Goal: Information Seeking & Learning: Learn about a topic

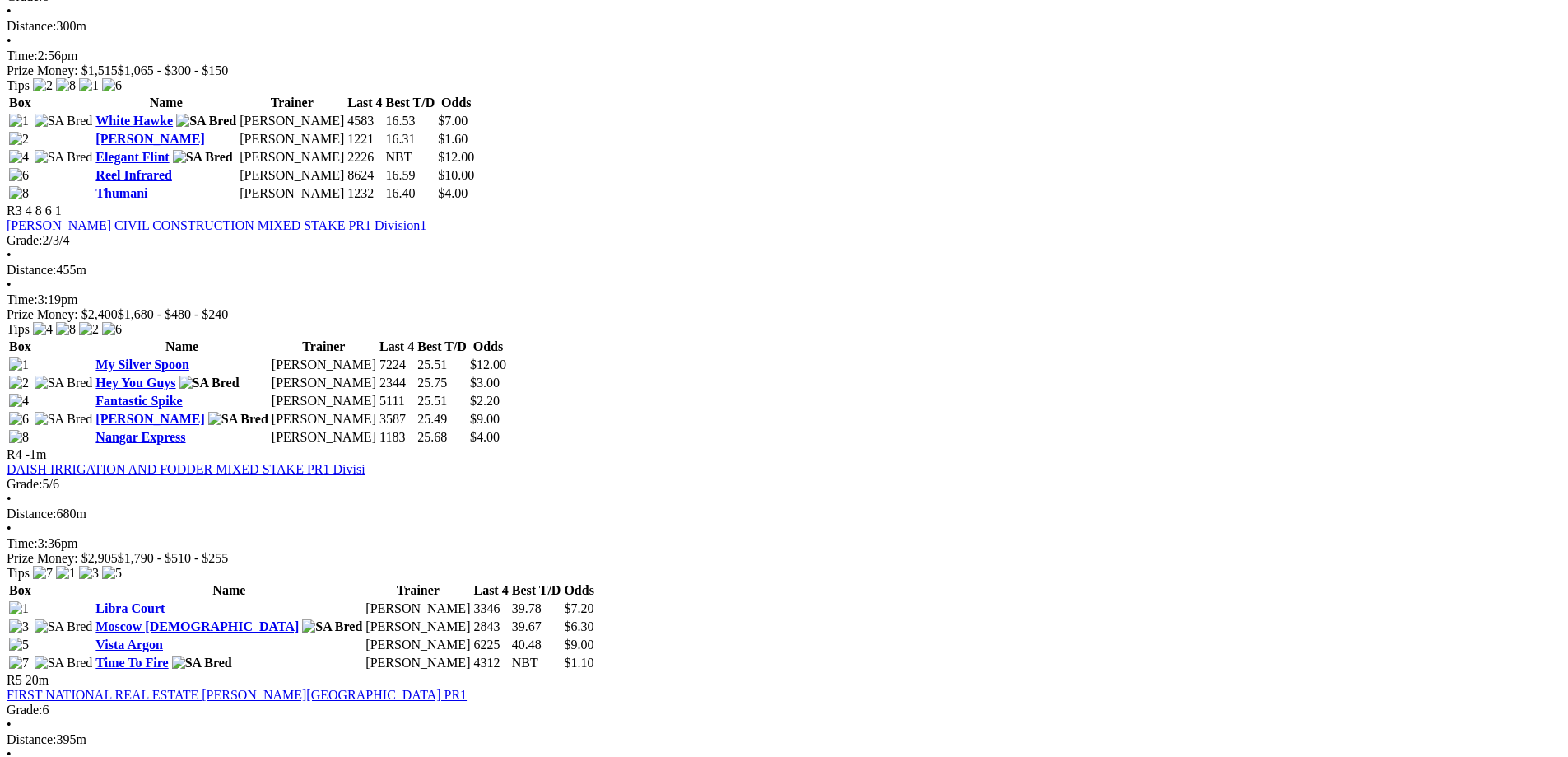
scroll to position [1153, 0]
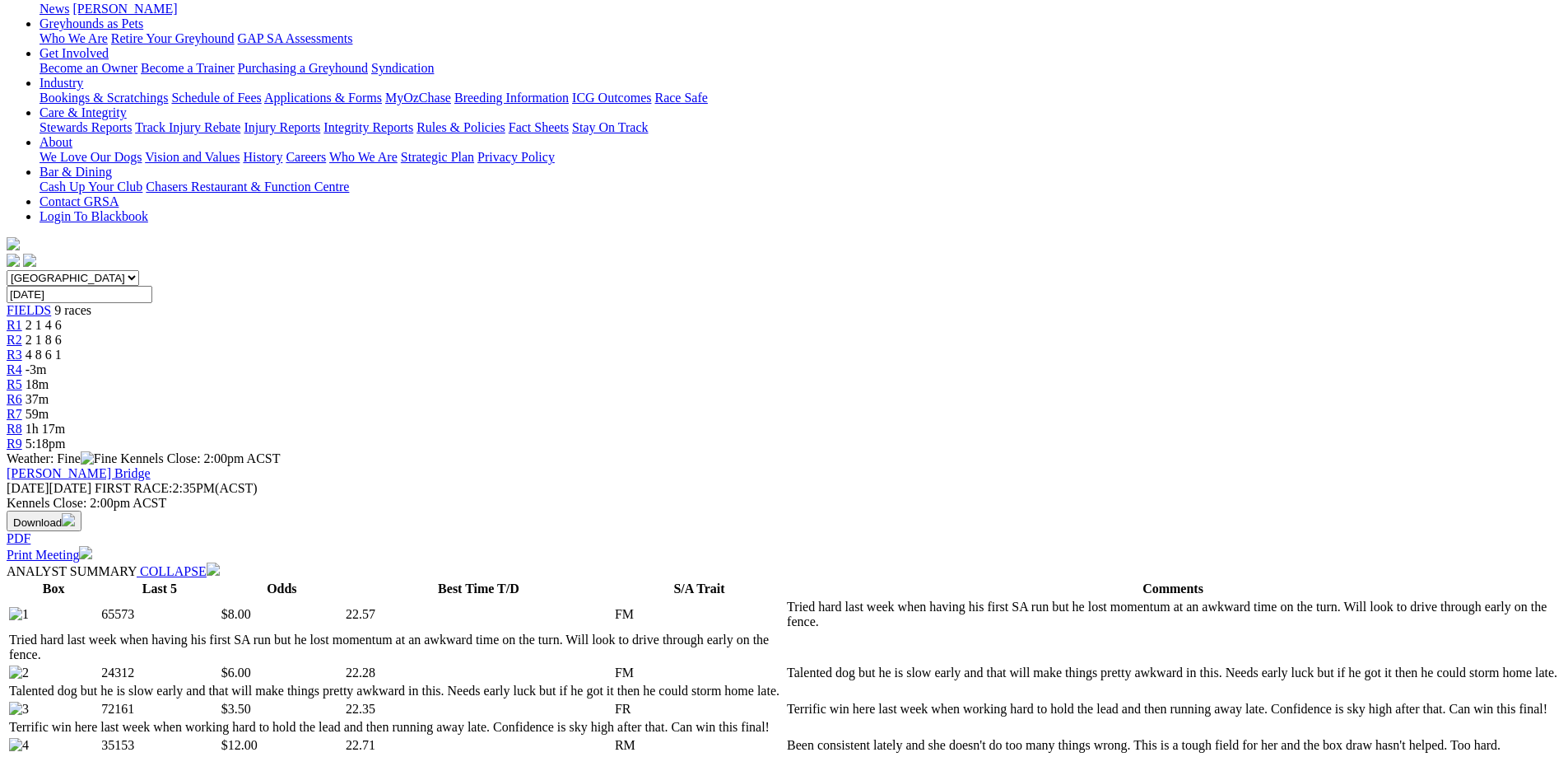
scroll to position [247, 0]
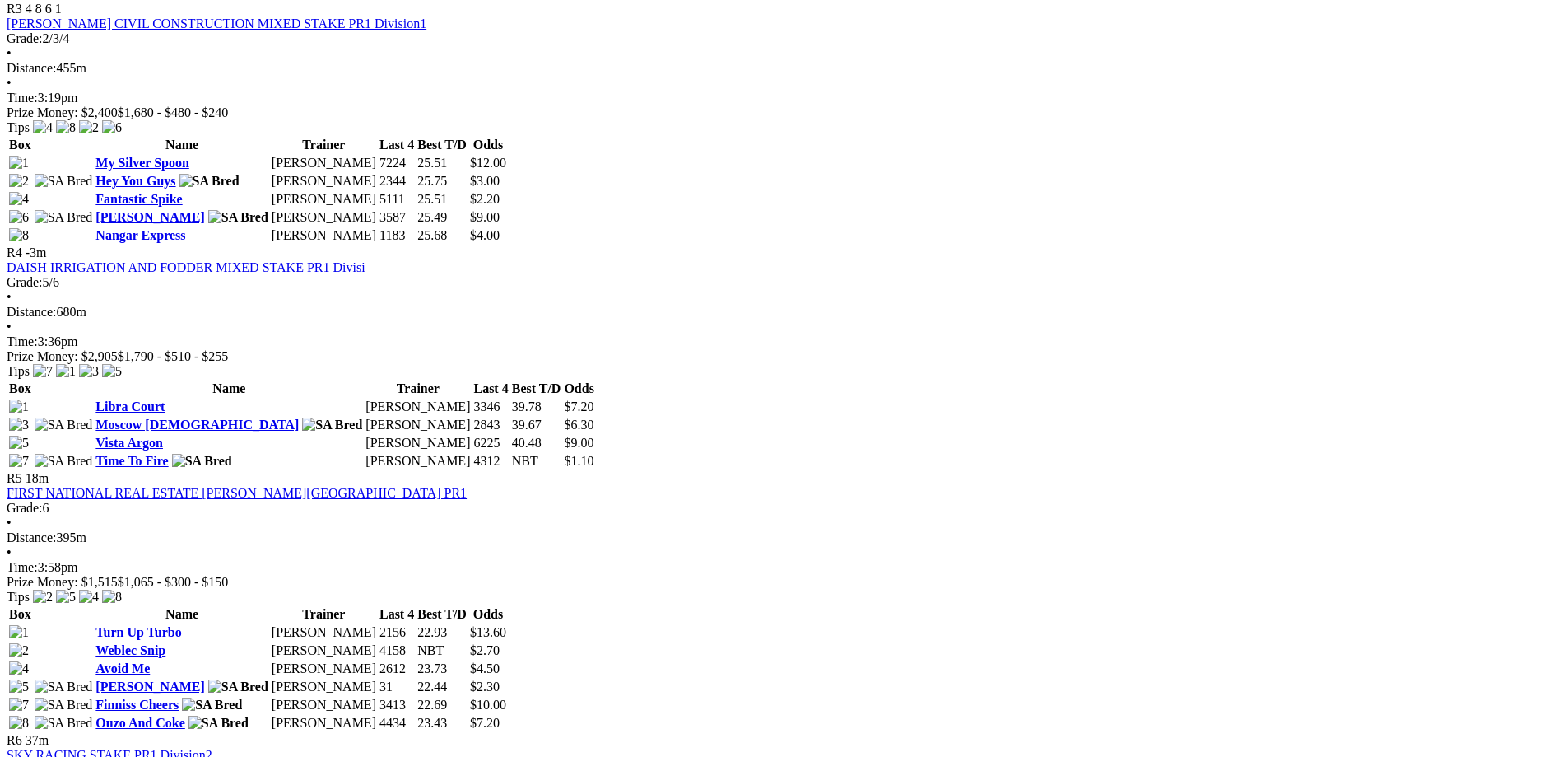
scroll to position [1400, 0]
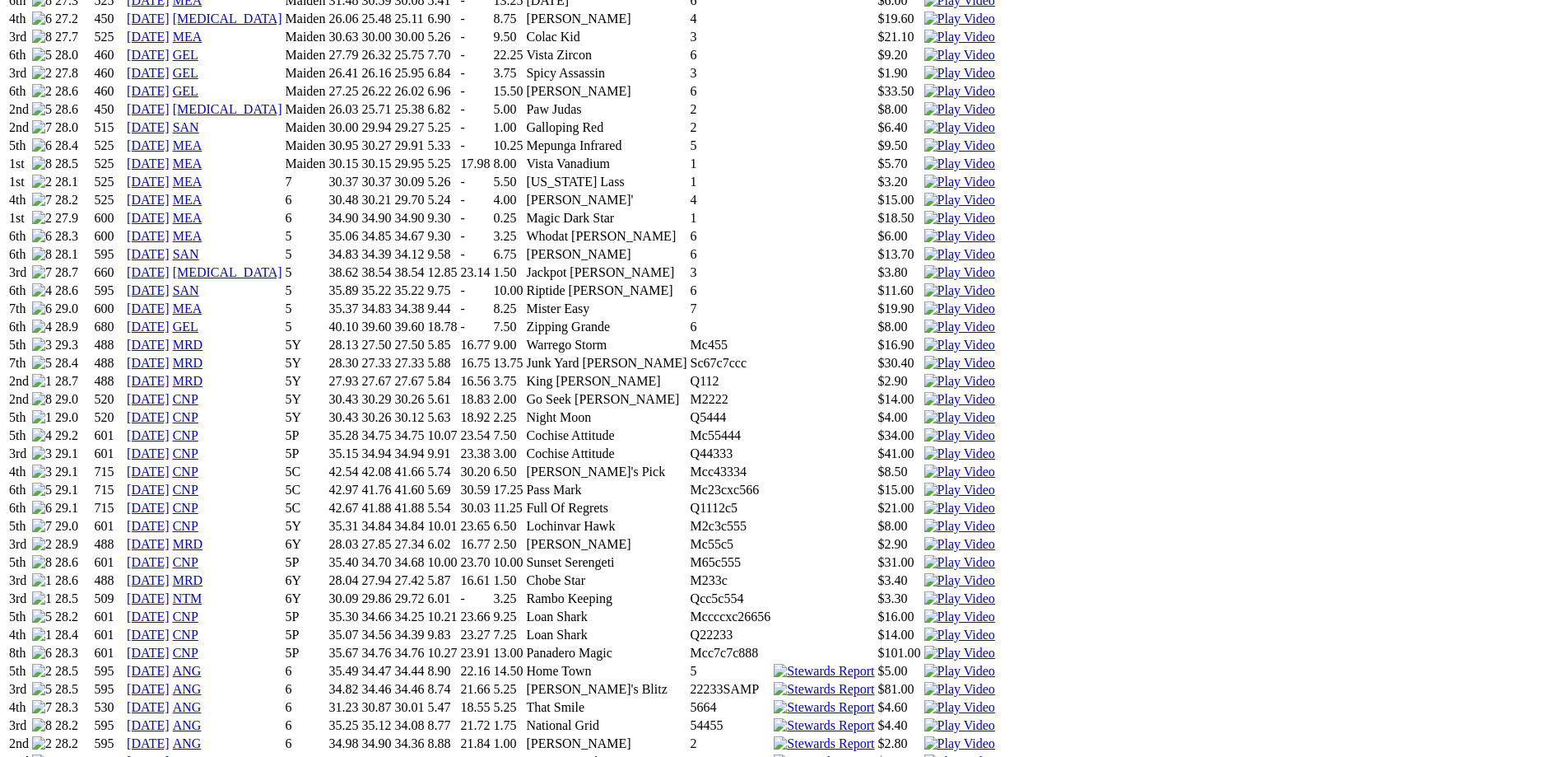
scroll to position [1235, 0]
